Goal: Task Accomplishment & Management: Manage account settings

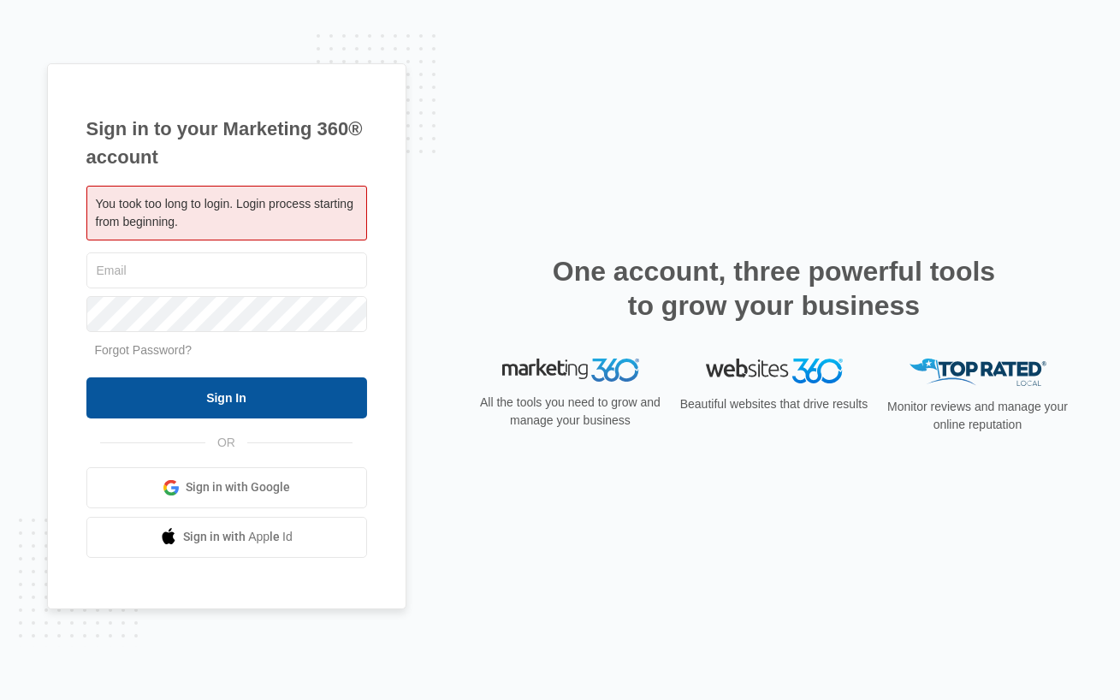
type input "[EMAIL_ADDRESS][DOMAIN_NAME]"
click at [204, 387] on input "Sign In" at bounding box center [226, 397] width 281 height 41
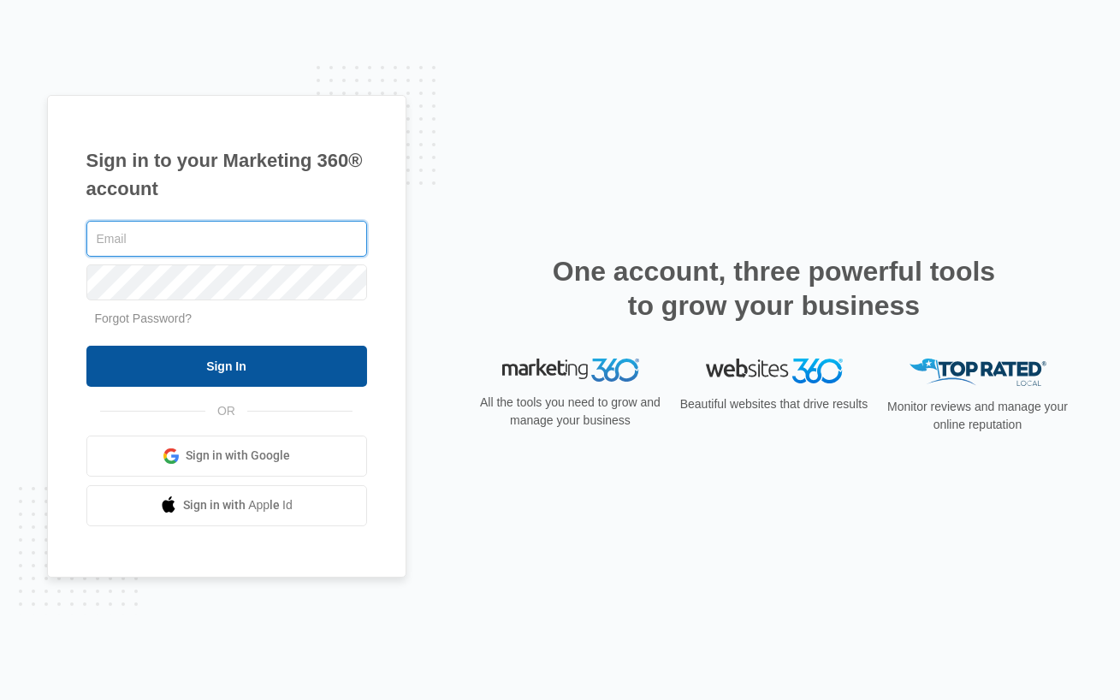
type input "[EMAIL_ADDRESS][DOMAIN_NAME]"
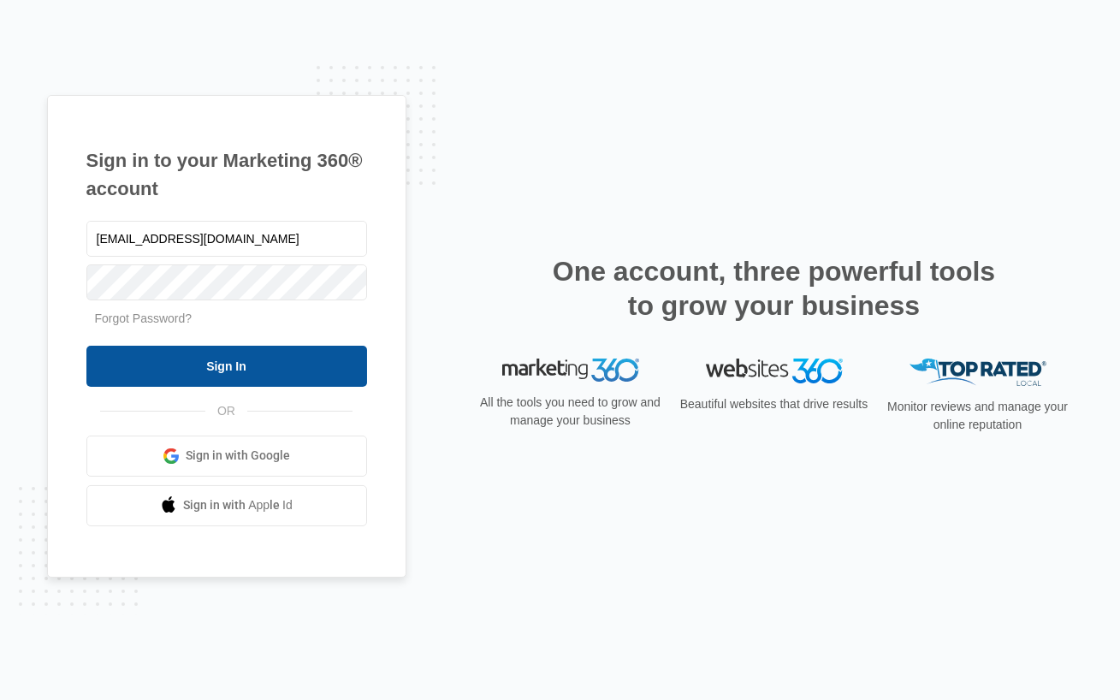
click at [223, 363] on input "Sign In" at bounding box center [226, 366] width 281 height 41
